Goal: Find specific page/section: Locate a particular part of the current website

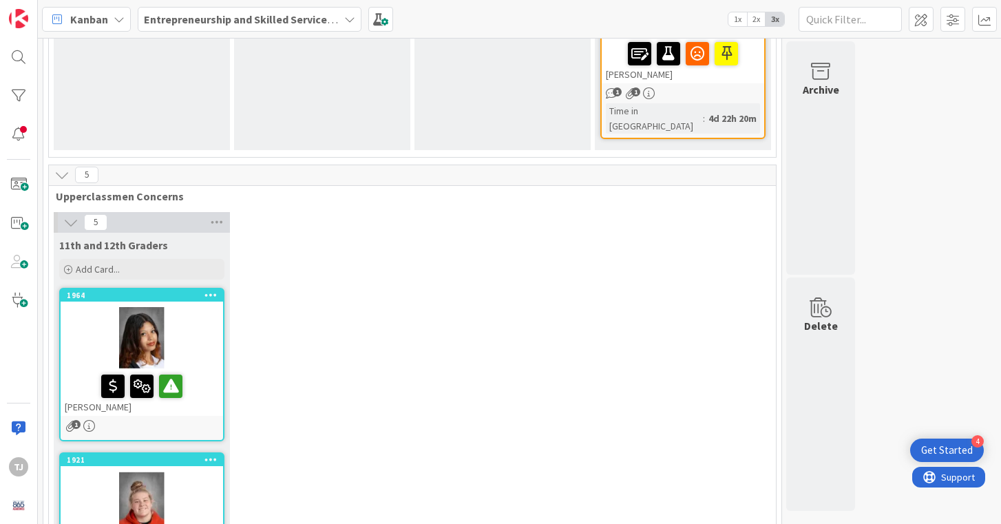
scroll to position [958, 0]
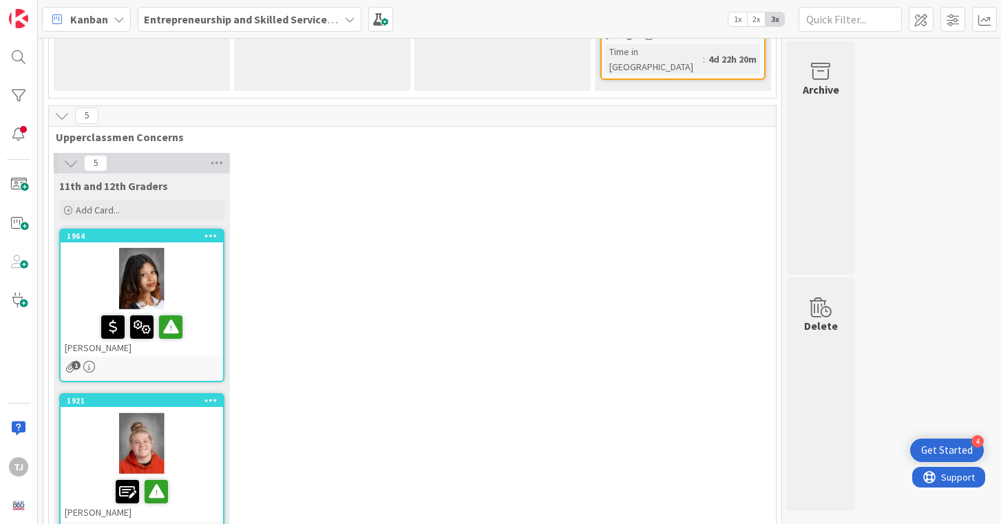
click at [199, 412] on div at bounding box center [142, 443] width 162 height 62
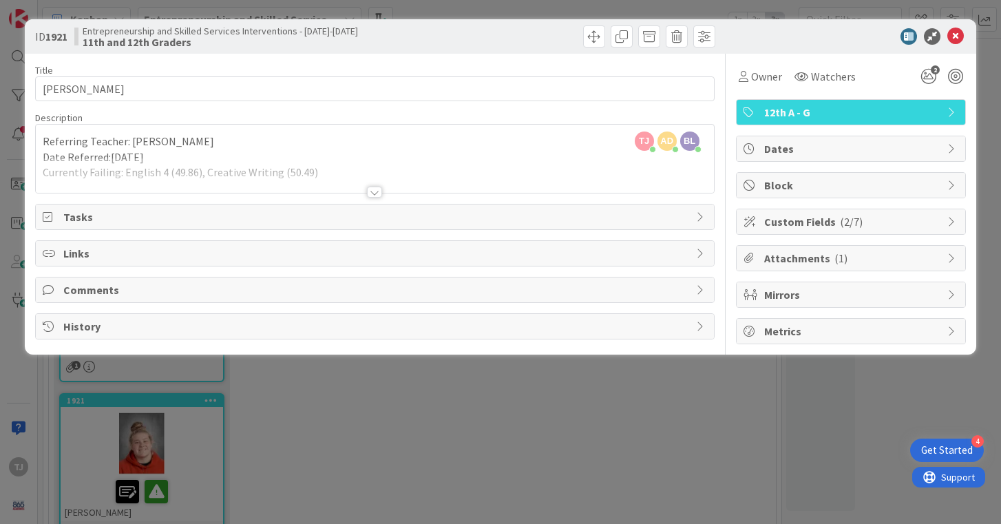
click at [375, 193] on div at bounding box center [374, 192] width 15 height 11
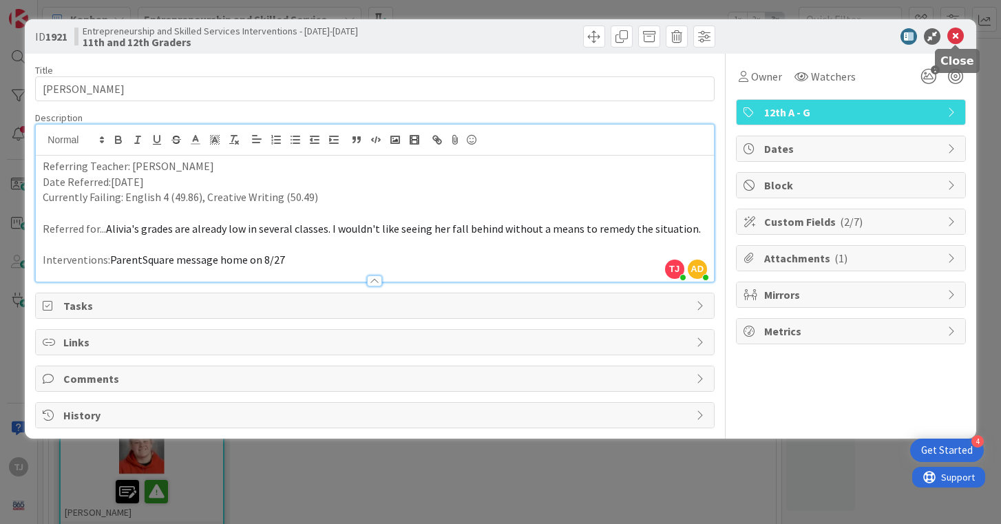
click at [956, 35] on icon at bounding box center [955, 36] width 17 height 17
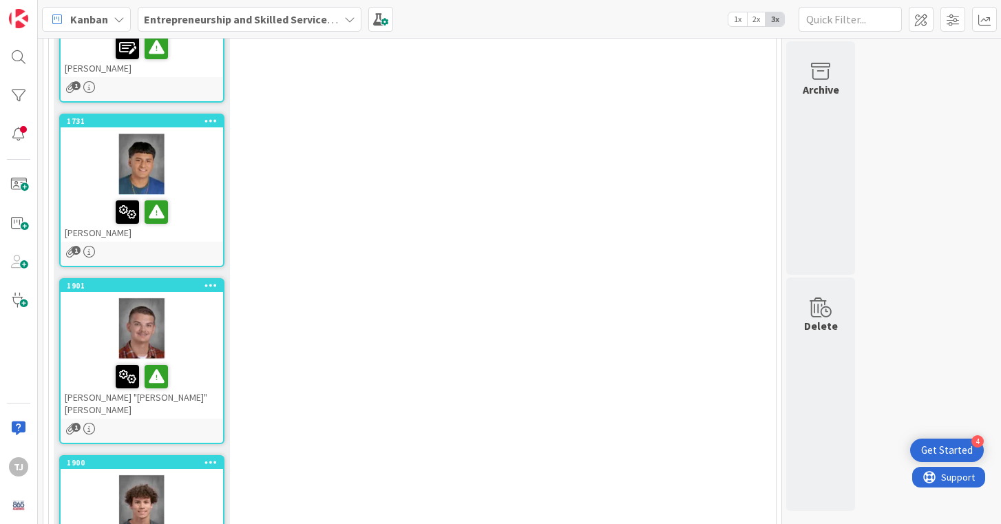
scroll to position [1388, 0]
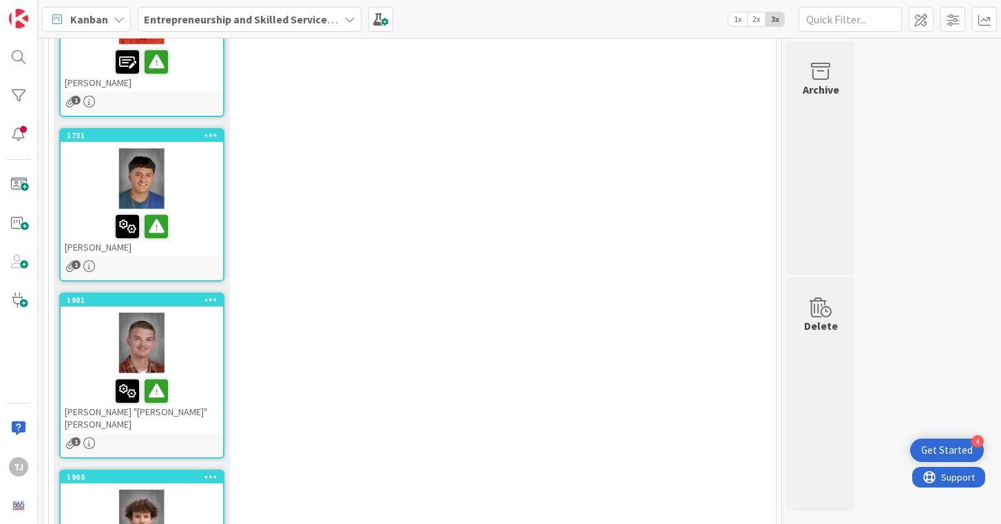
click at [191, 147] on div at bounding box center [142, 178] width 162 height 62
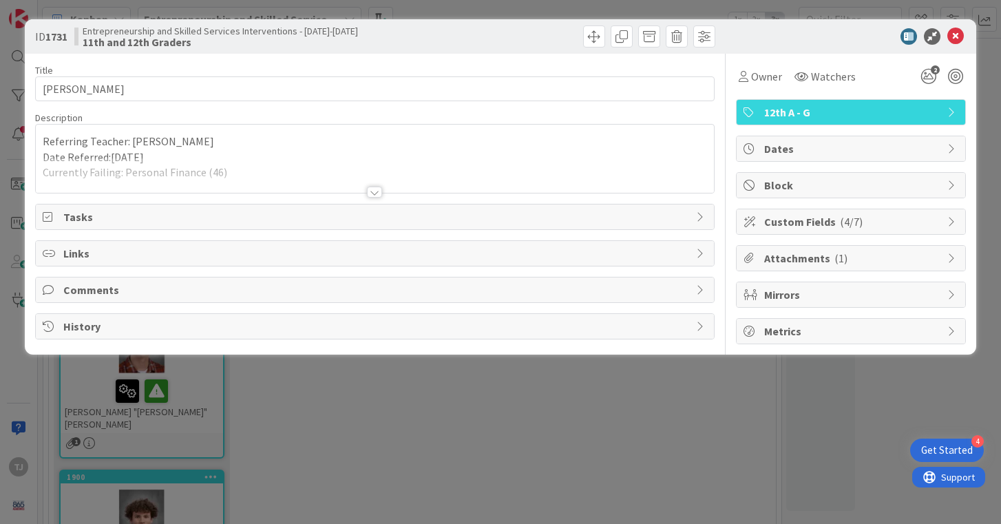
click at [377, 189] on div at bounding box center [374, 192] width 15 height 11
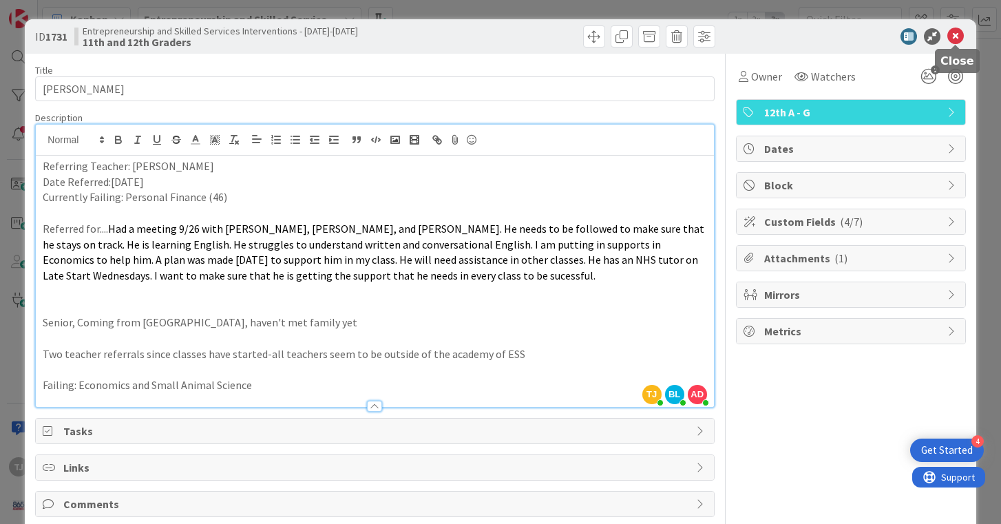
click at [956, 37] on icon at bounding box center [955, 36] width 17 height 17
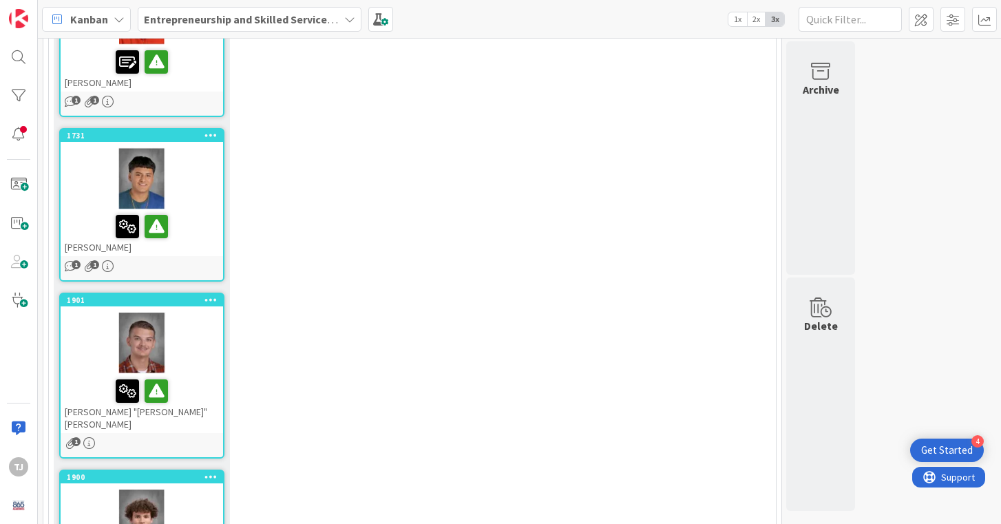
click at [200, 312] on div at bounding box center [142, 343] width 162 height 62
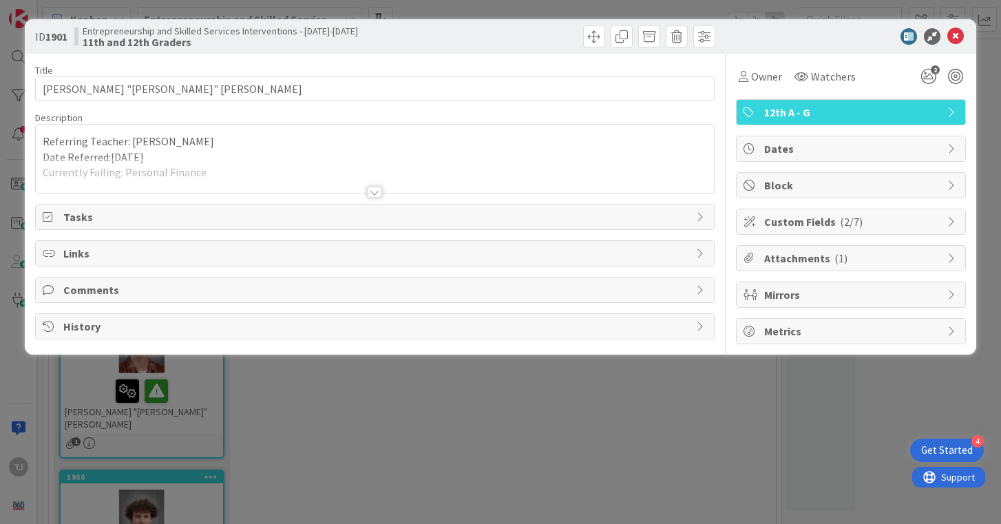
click at [380, 191] on div at bounding box center [374, 192] width 15 height 11
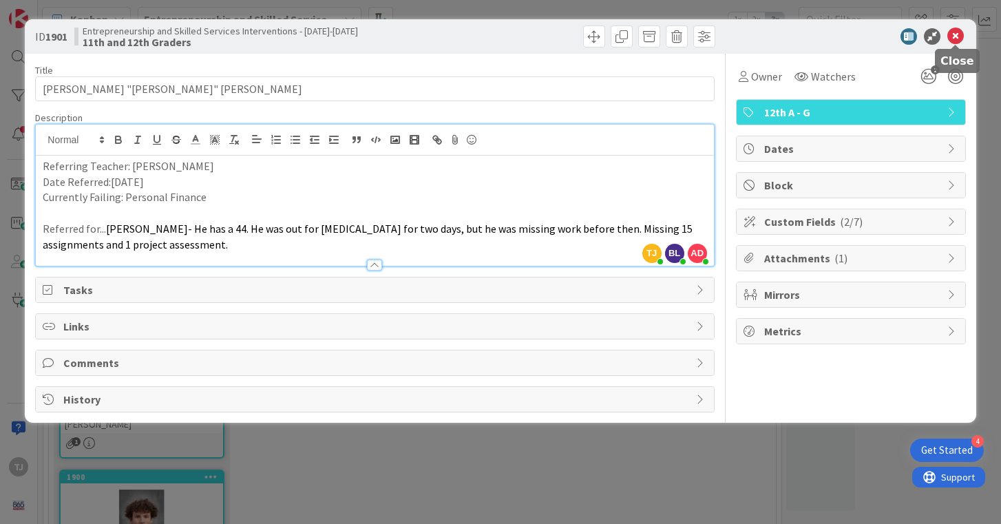
click at [955, 37] on icon at bounding box center [955, 36] width 17 height 17
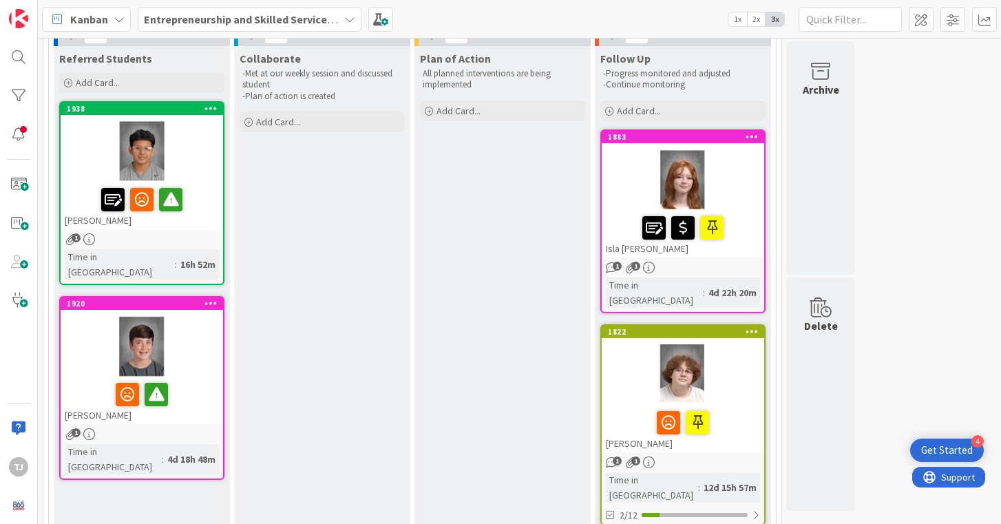
scroll to position [145, 0]
